Goal: Task Accomplishment & Management: Manage account settings

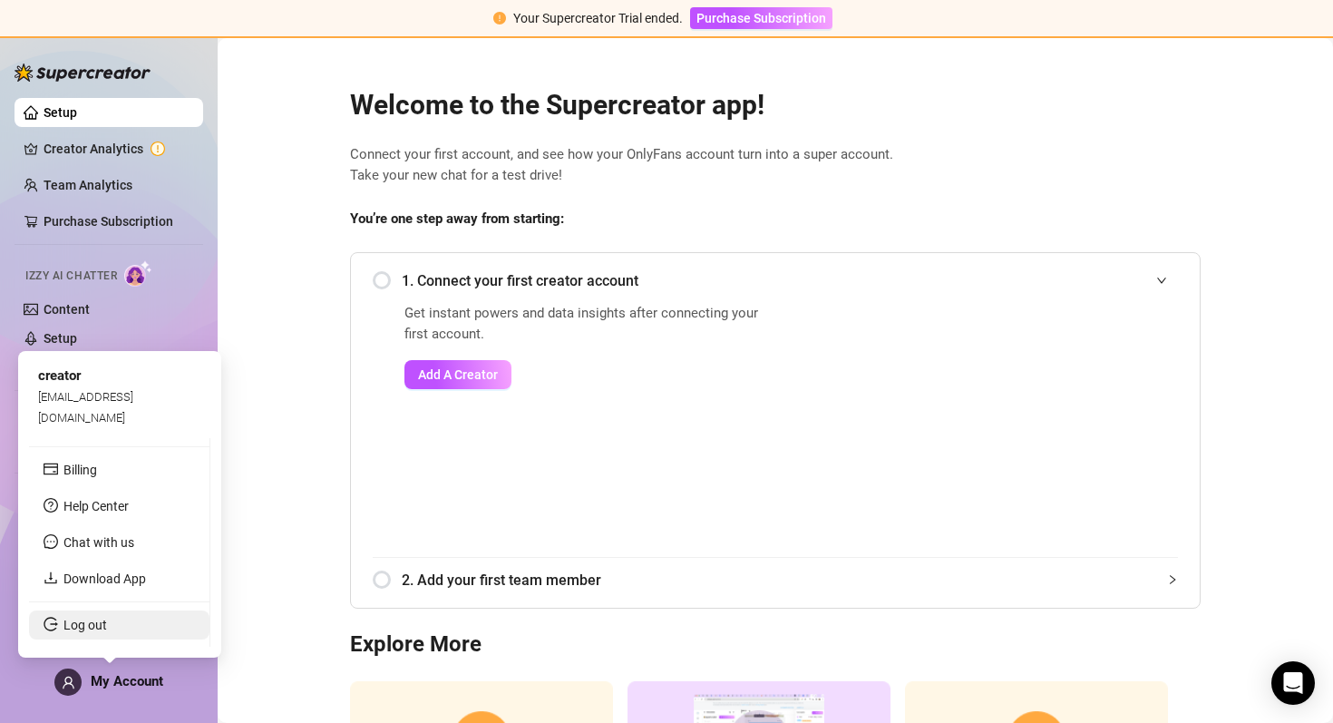
click at [101, 621] on link "Log out" at bounding box center [85, 624] width 44 height 15
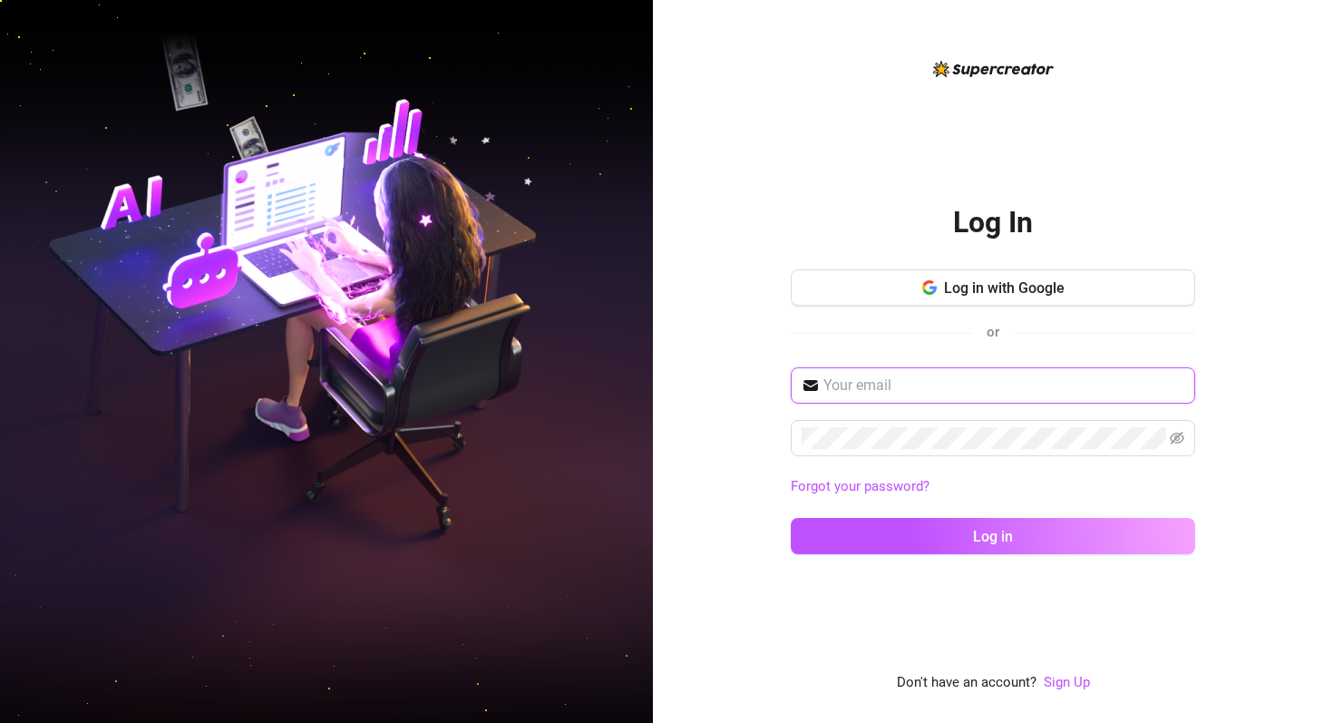
type input "[EMAIL_ADDRESS][DOMAIN_NAME]"
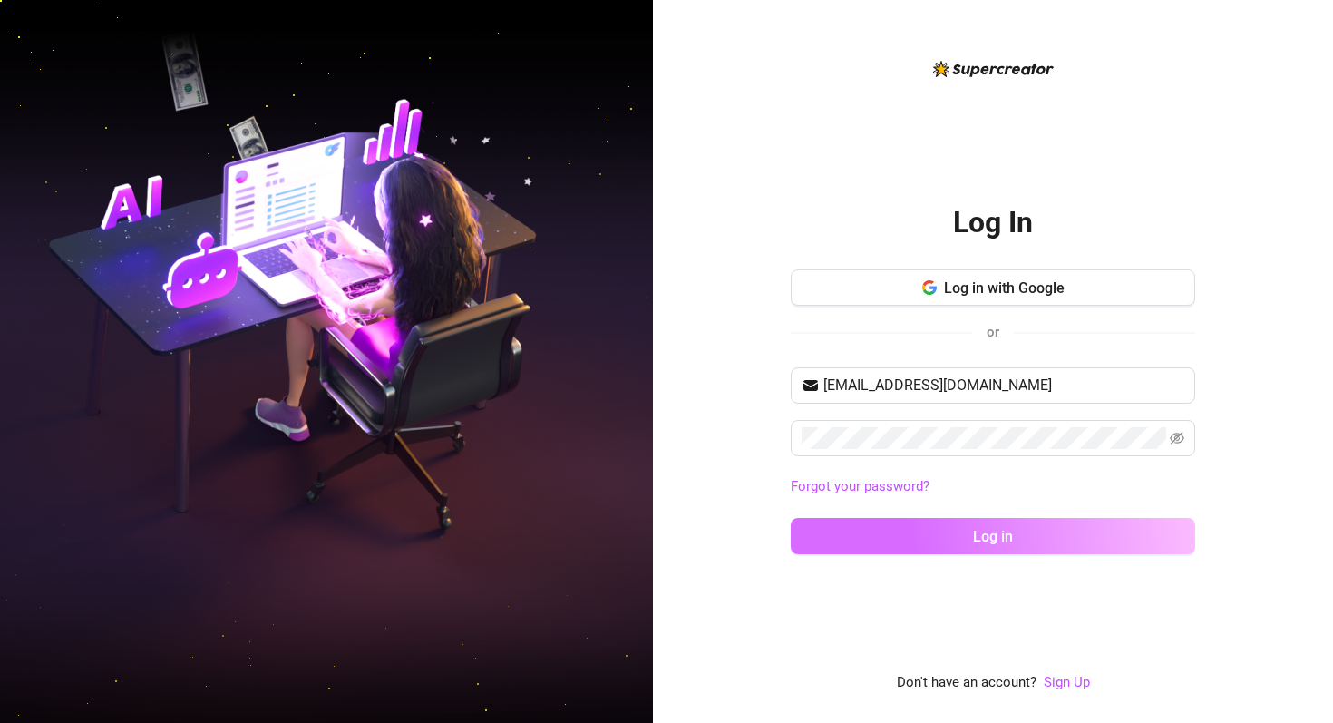
click at [996, 543] on span "Log in" at bounding box center [993, 536] width 40 height 17
